Goal: Information Seeking & Learning: Learn about a topic

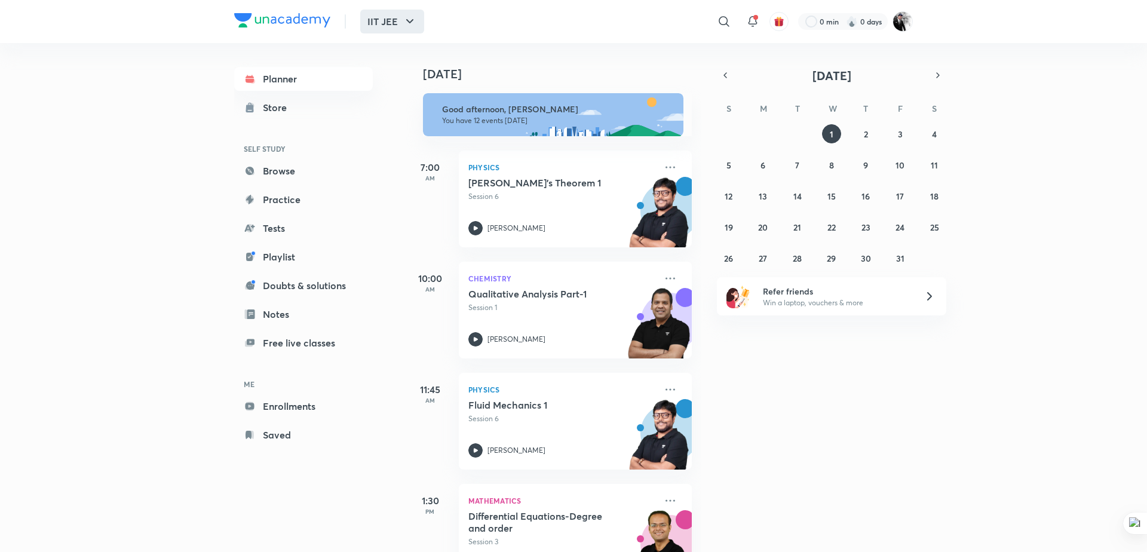
click at [406, 25] on icon "button" at bounding box center [410, 21] width 14 height 14
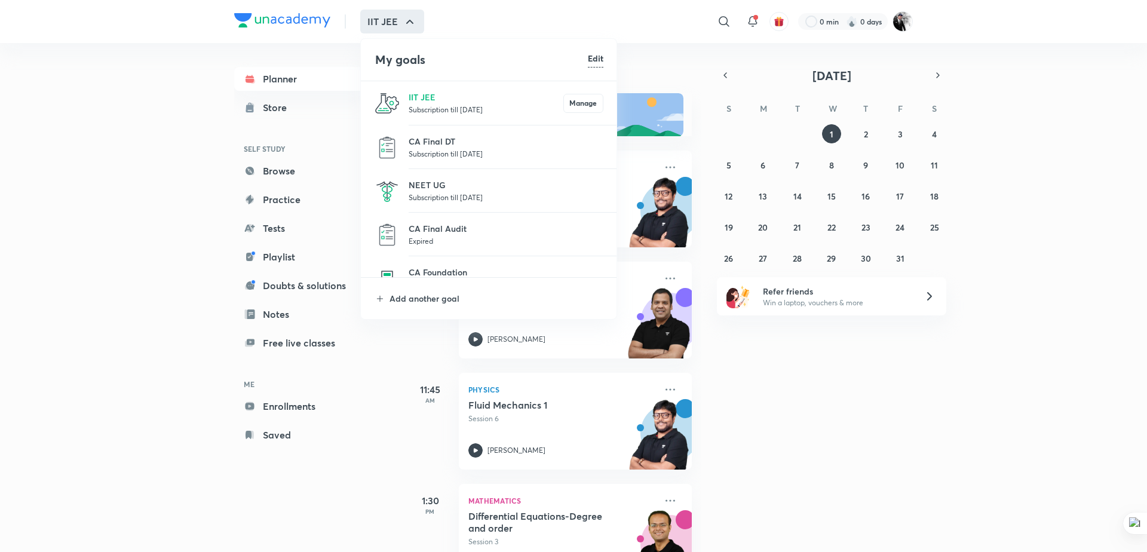
click at [441, 200] on p "Subscription till [DATE]" at bounding box center [506, 197] width 195 height 12
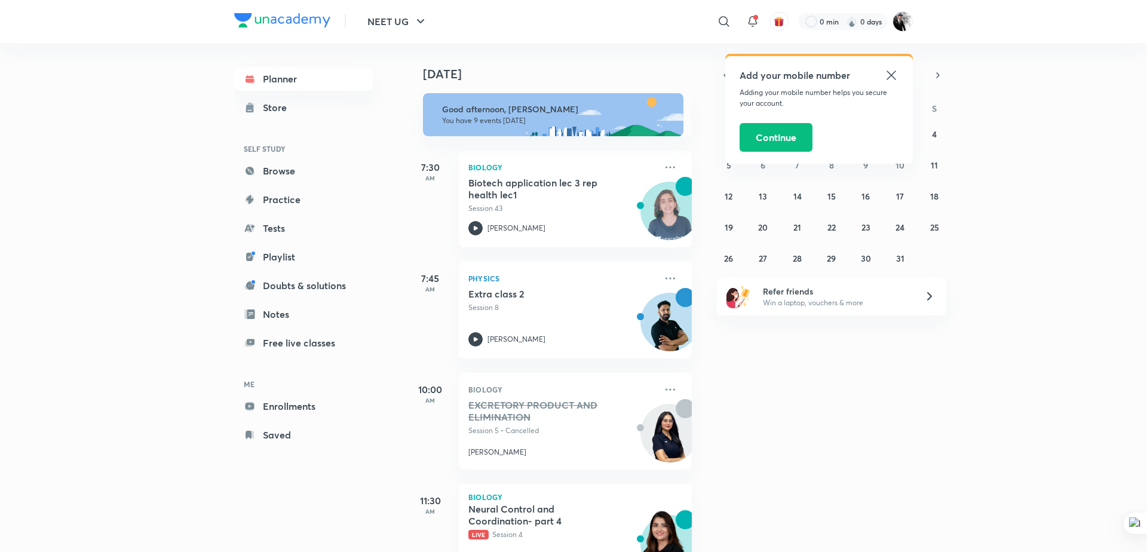
click at [889, 73] on icon at bounding box center [891, 74] width 9 height 9
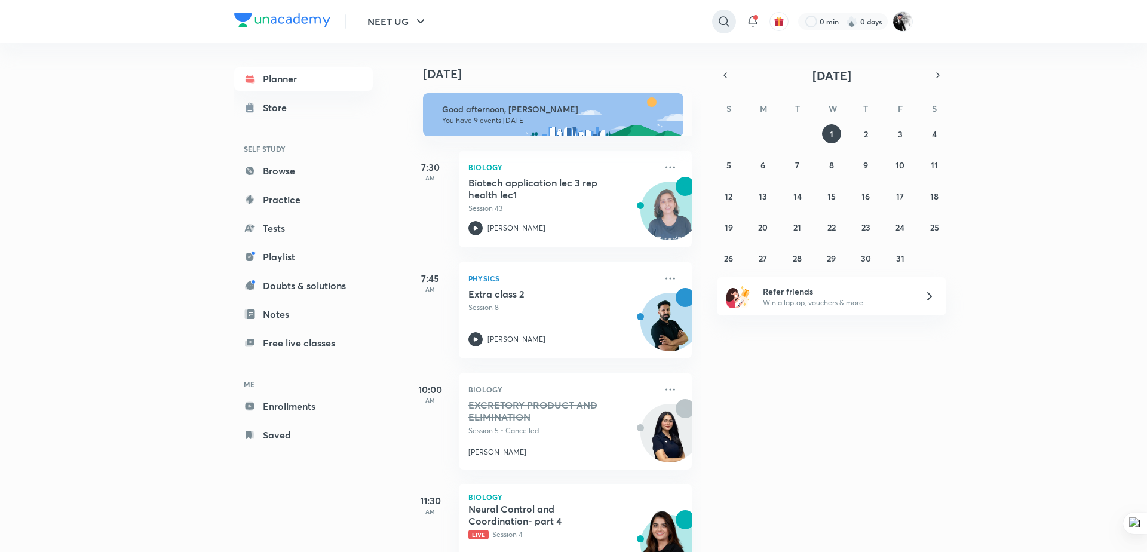
click at [723, 22] on icon at bounding box center [724, 21] width 14 height 14
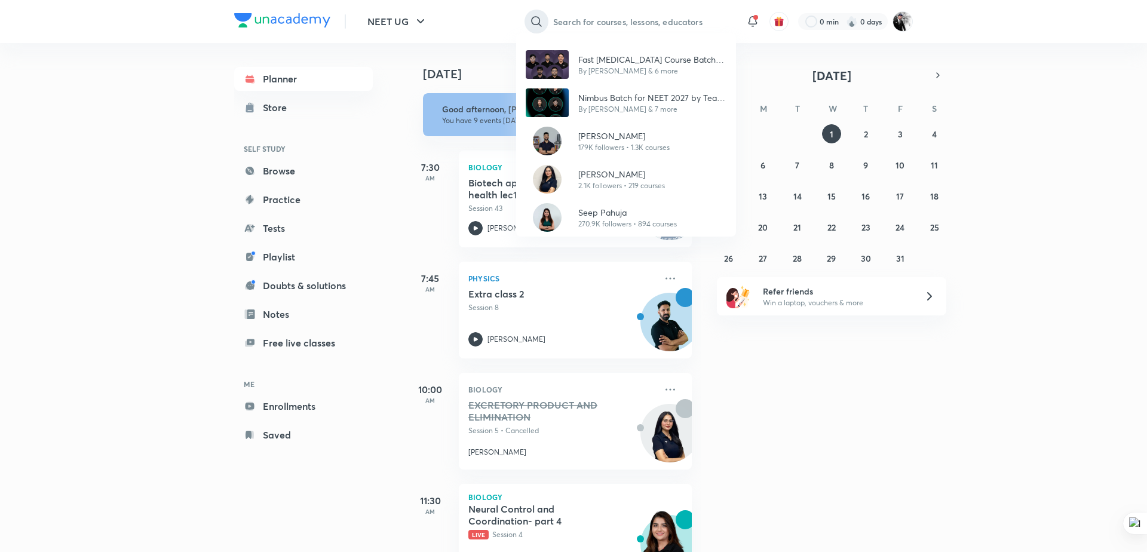
paste input "Fast [MEDICAL_DATA] Course Batch for NEET UG 2024"
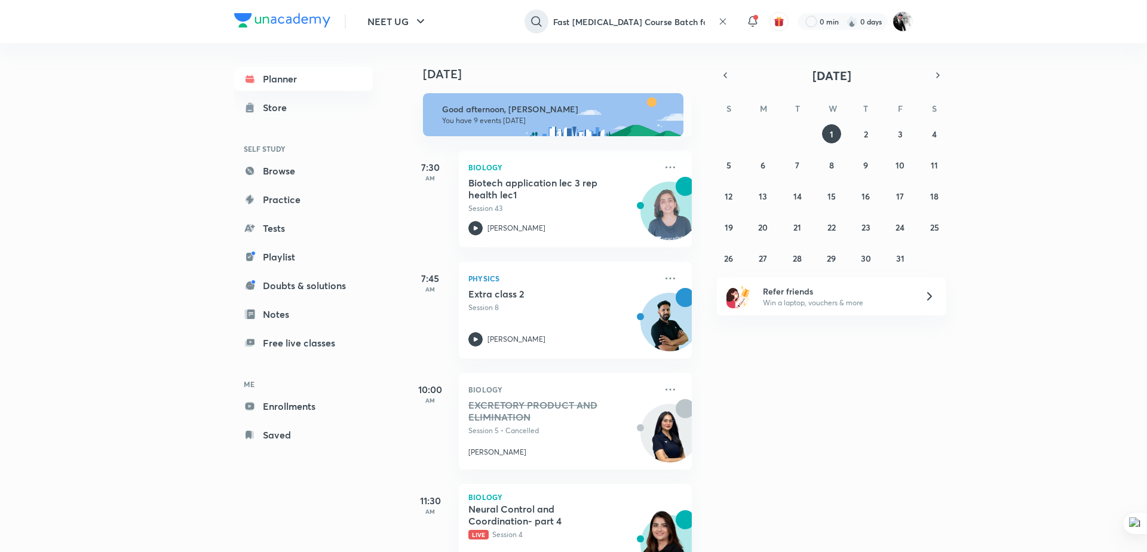
scroll to position [0, 45]
type input "Fast [MEDICAL_DATA] Course Batch for NEET UG 2024"
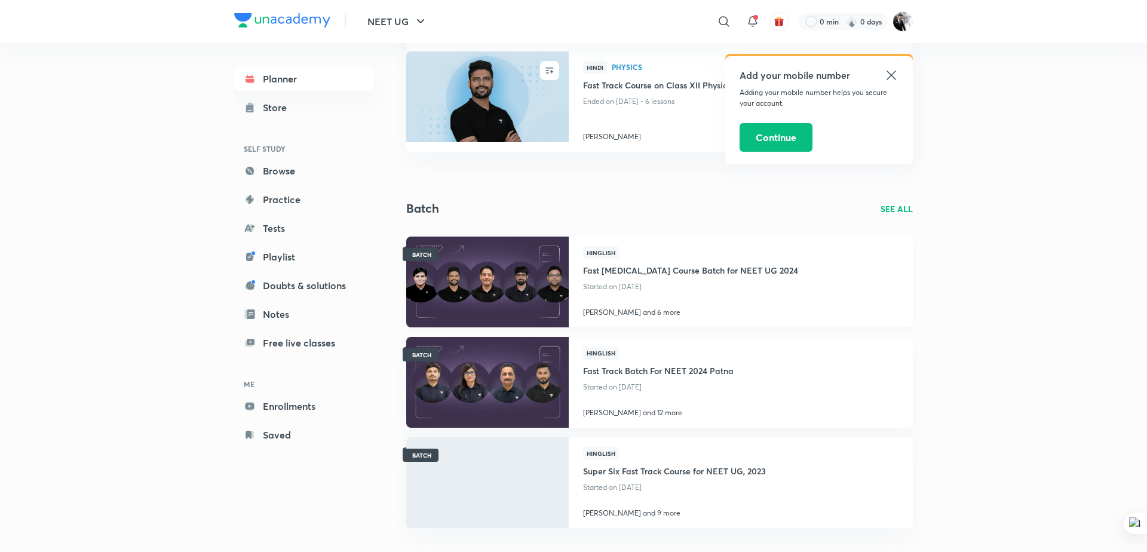
scroll to position [290, 0]
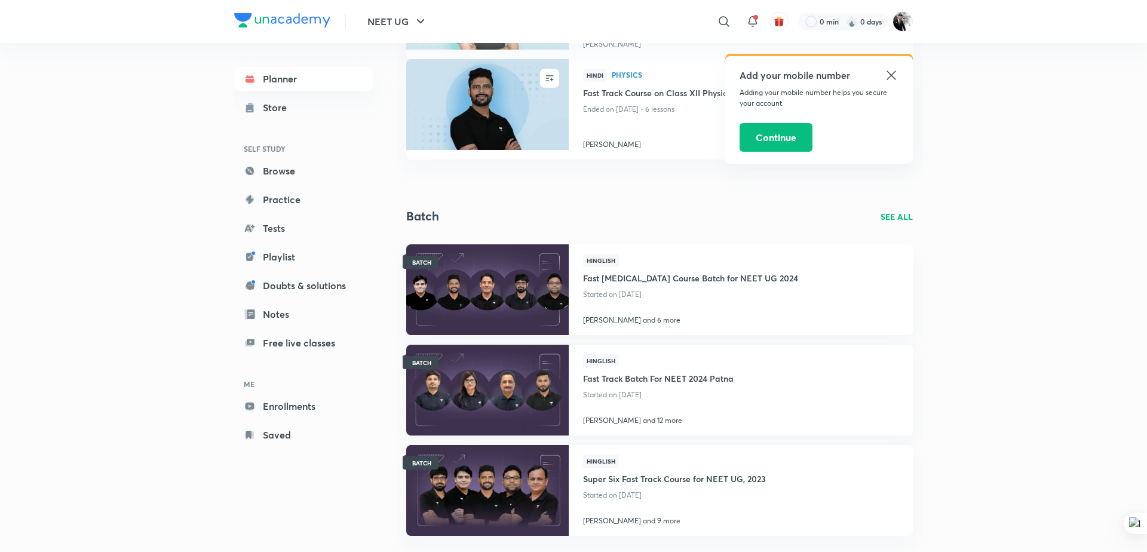
click at [892, 73] on icon at bounding box center [891, 75] width 14 height 14
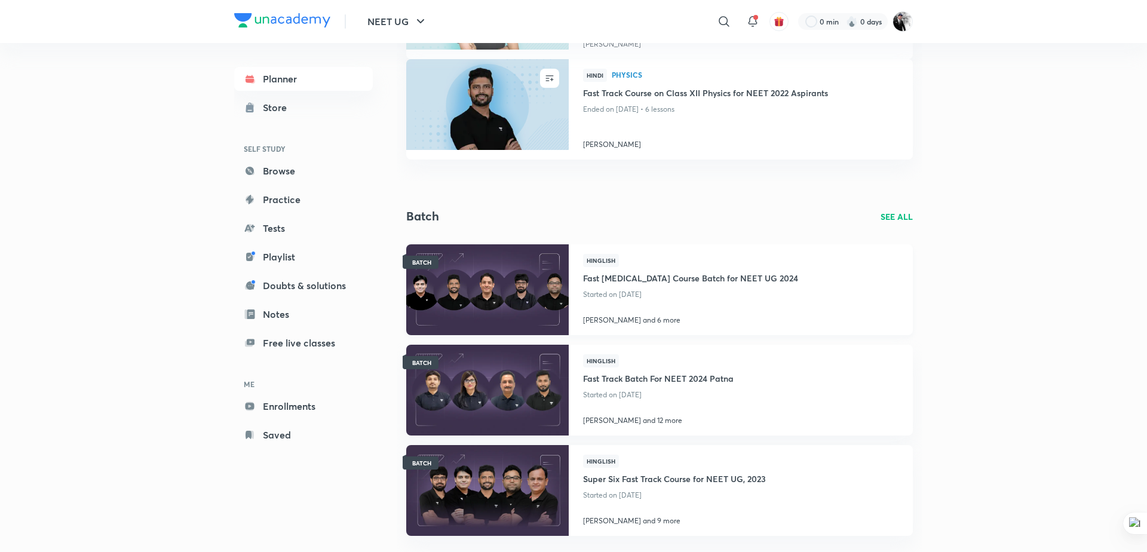
click at [684, 274] on h4 "Fast [MEDICAL_DATA] Course Batch for NEET UG 2024" at bounding box center [690, 277] width 215 height 20
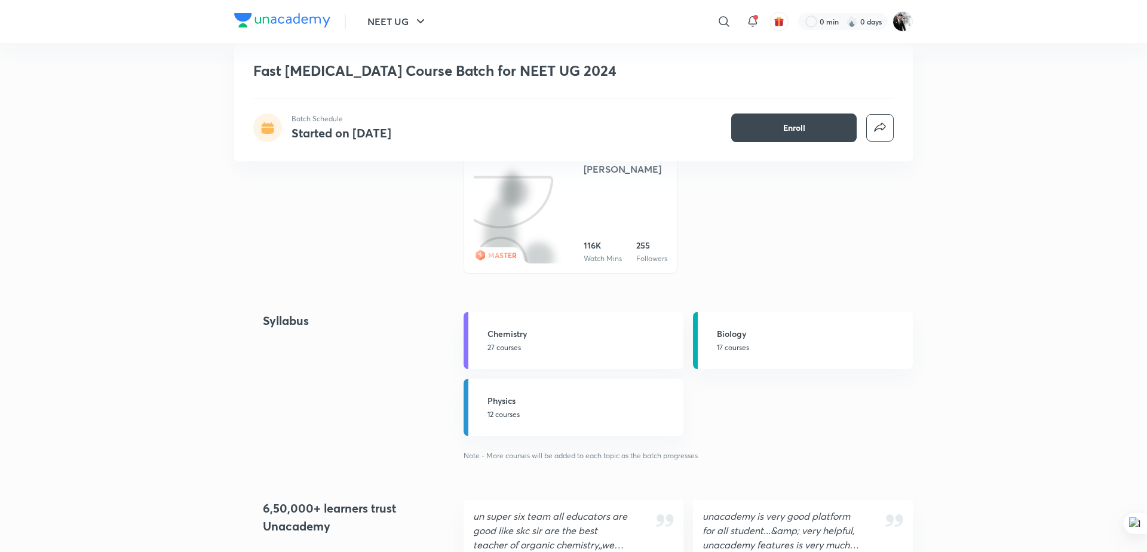
scroll to position [1171, 0]
